Goal: Find specific page/section: Find specific page/section

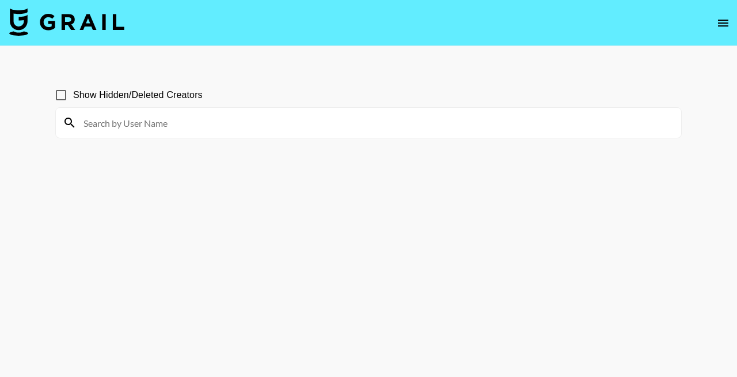
click at [166, 125] on input at bounding box center [376, 122] width 598 height 18
click at [144, 74] on section "Show Hidden/Deleted Creators" at bounding box center [368, 106] width 626 height 64
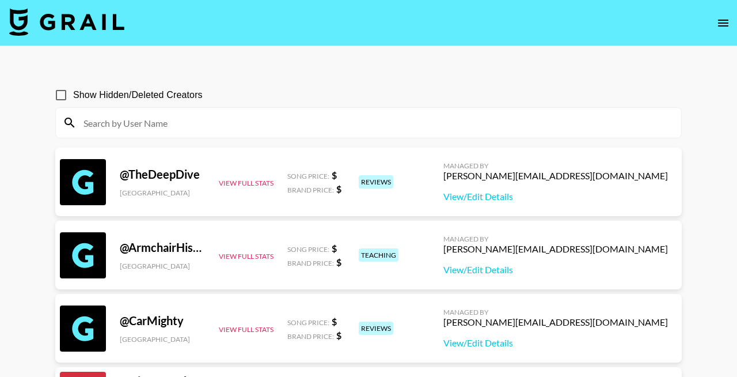
click at [216, 132] on div at bounding box center [368, 123] width 625 height 30
click at [212, 122] on input at bounding box center [376, 122] width 598 height 18
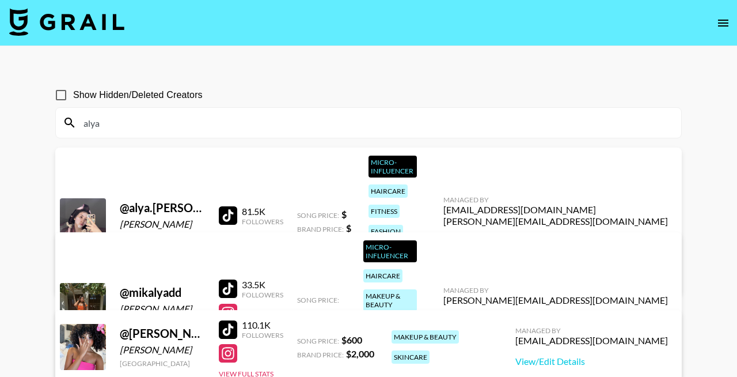
type input "alya"
click at [598, 236] on link "View/Edit Details" at bounding box center [555, 242] width 225 height 12
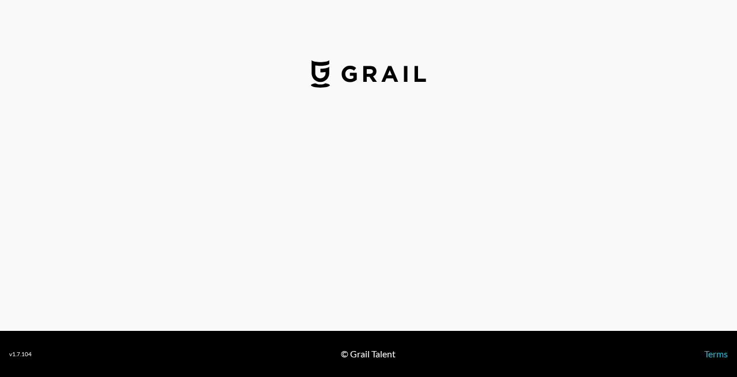
select select "USD"
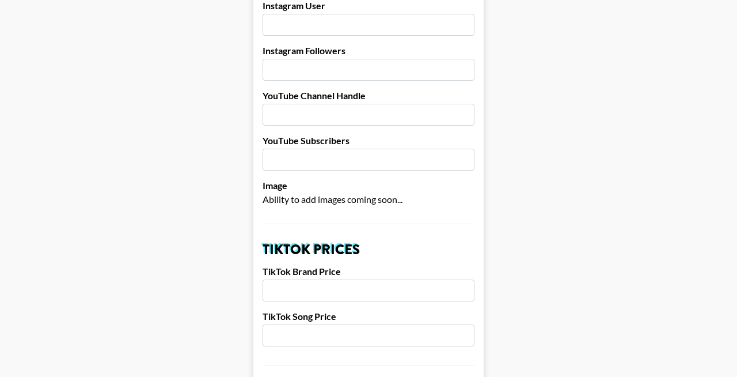
scroll to position [75, 0]
